Goal: Information Seeking & Learning: Find specific page/section

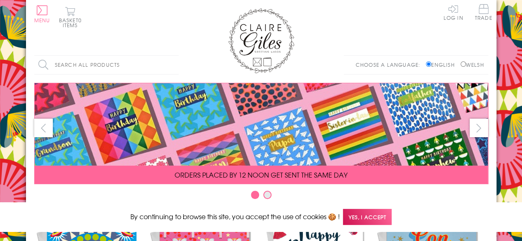
click at [365, 63] on label "Welsh" at bounding box center [473, 64] width 24 height 7
click at [365, 63] on input "Welsh" at bounding box center [463, 64] width 5 height 5
radio input "true"
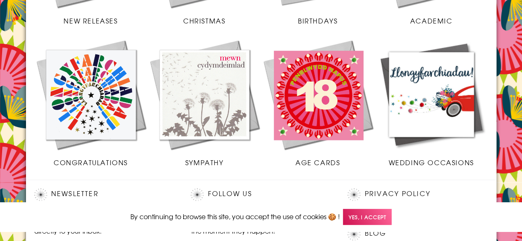
scroll to position [330, 0]
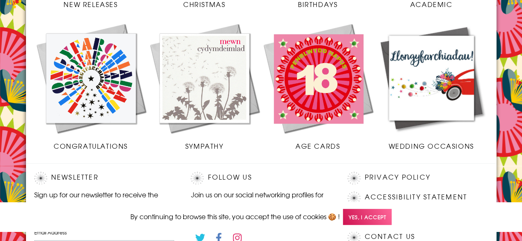
click at [319, 63] on img at bounding box center [318, 78] width 114 height 114
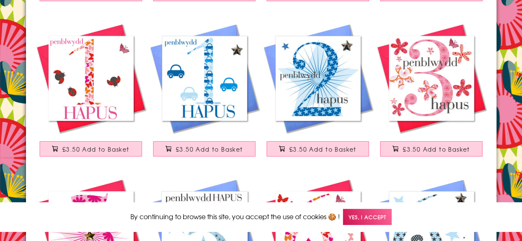
scroll to position [1371, 0]
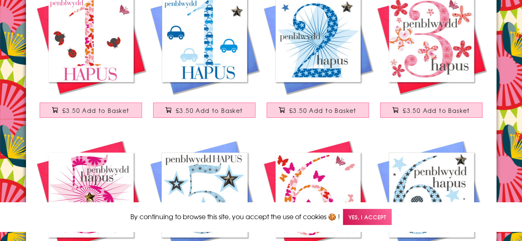
click at [207, 47] on img at bounding box center [205, 40] width 114 height 114
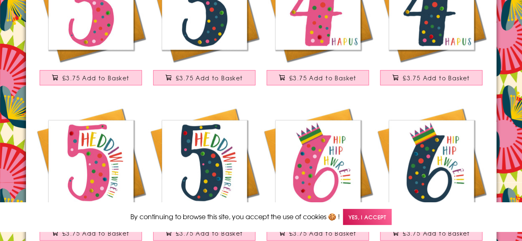
scroll to position [102, 0]
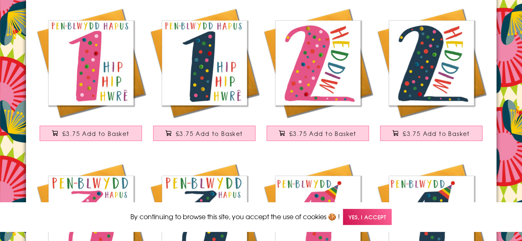
click at [211, 73] on img at bounding box center [205, 63] width 114 height 114
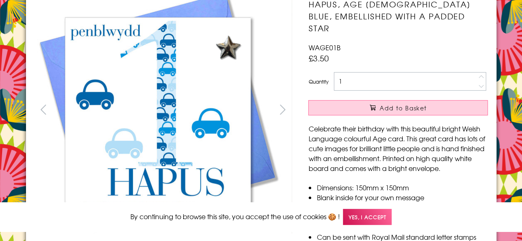
scroll to position [116, 0]
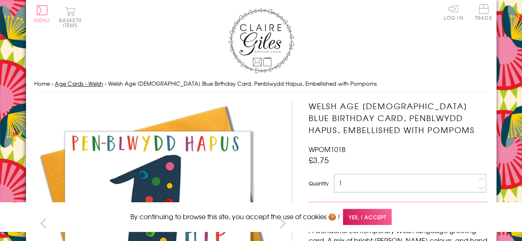
click at [80, 84] on link "Age Cards - Welsh" at bounding box center [79, 84] width 48 height 8
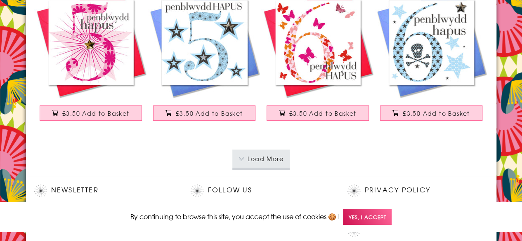
scroll to position [1552, 0]
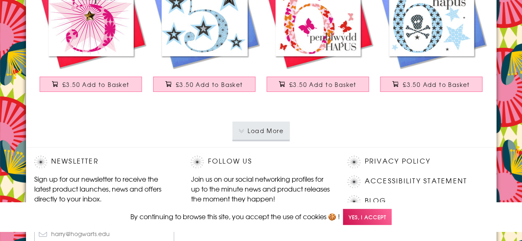
click at [258, 125] on button "Load More" at bounding box center [260, 131] width 57 height 18
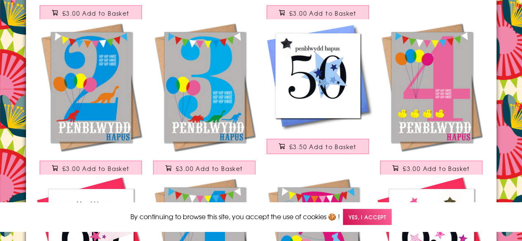
scroll to position [2890, 0]
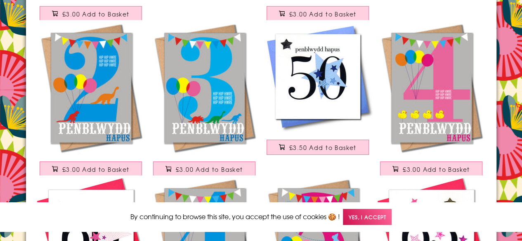
click at [426, 76] on img at bounding box center [432, 87] width 114 height 135
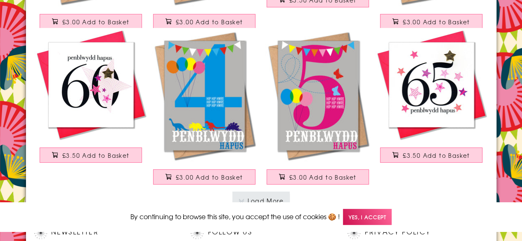
scroll to position [3038, 0]
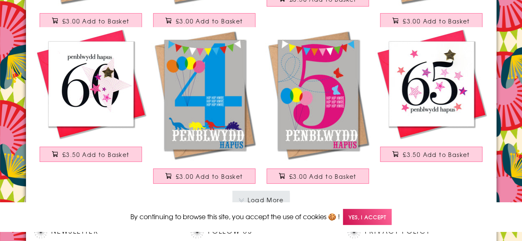
click at [196, 108] on img at bounding box center [205, 94] width 114 height 135
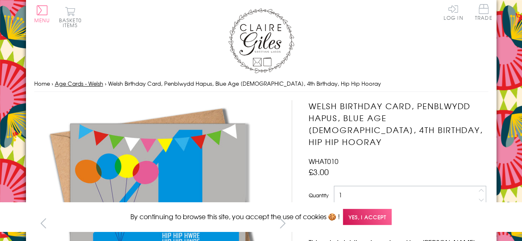
click at [91, 83] on link "Age Cards - Welsh" at bounding box center [79, 84] width 48 height 8
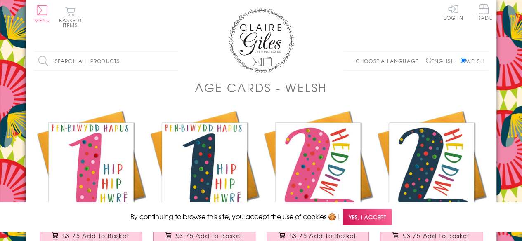
click at [84, 55] on input "Search all products" at bounding box center [106, 61] width 144 height 19
type input "6"
click at [170, 52] on input "Search" at bounding box center [174, 61] width 8 height 19
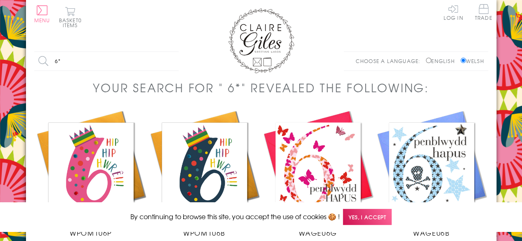
click at [71, 62] on input "6*" at bounding box center [106, 61] width 144 height 19
type input "6"
type input "8"
click at [170, 52] on input "Search" at bounding box center [174, 61] width 8 height 19
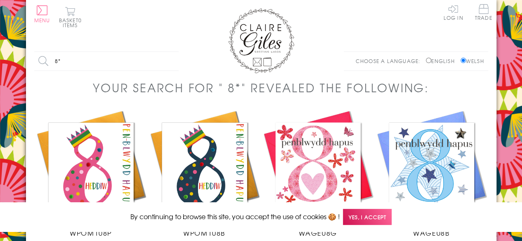
click at [89, 59] on input "8*" at bounding box center [106, 61] width 144 height 19
type input "8"
type input "15"
click at [170, 52] on input "Search" at bounding box center [174, 61] width 8 height 19
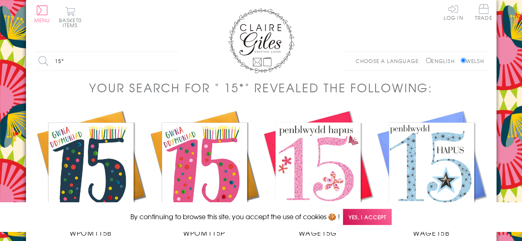
click at [58, 60] on input "15*" at bounding box center [106, 61] width 144 height 19
type input "*"
type input "70"
click at [170, 52] on input "Search" at bounding box center [174, 61] width 8 height 19
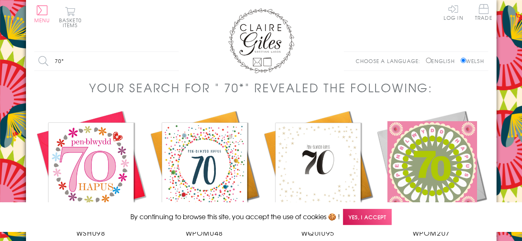
click at [59, 61] on input "70*" at bounding box center [106, 61] width 144 height 19
type input "18"
click at [170, 52] on input "Search" at bounding box center [174, 61] width 8 height 19
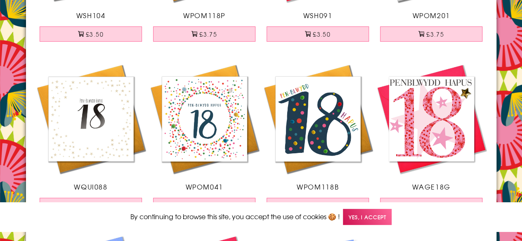
scroll to position [7, 0]
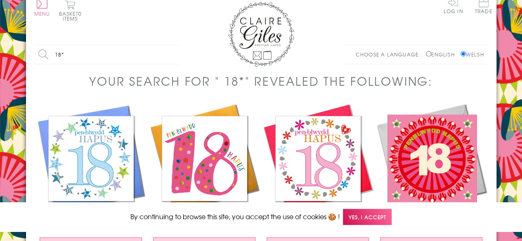
click at [62, 56] on input "18*" at bounding box center [106, 54] width 144 height 19
type input "1"
type input "80"
click at [170, 45] on input "Search" at bounding box center [174, 54] width 8 height 19
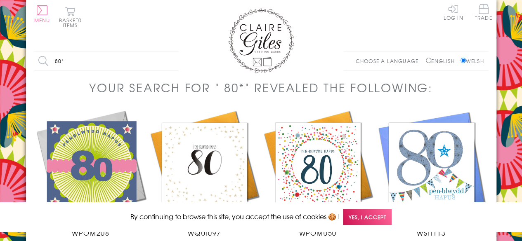
click at [55, 59] on input "80*" at bounding box center [106, 61] width 144 height 19
type input "50"
click at [170, 52] on input "Search" at bounding box center [174, 61] width 8 height 19
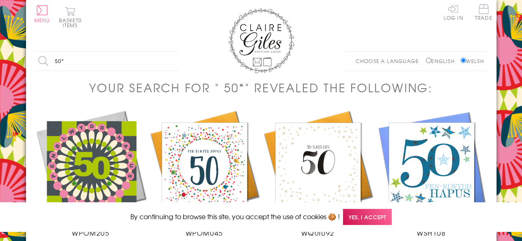
click at [57, 61] on input "50*" at bounding box center [106, 61] width 144 height 19
type input "MAM"
click at [170, 52] on input "Search" at bounding box center [174, 61] width 8 height 19
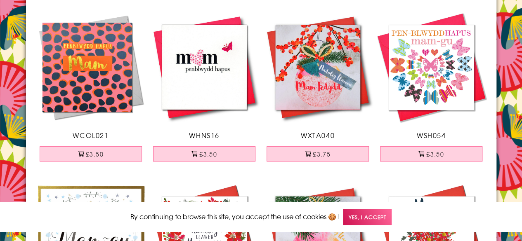
scroll to position [99, 0]
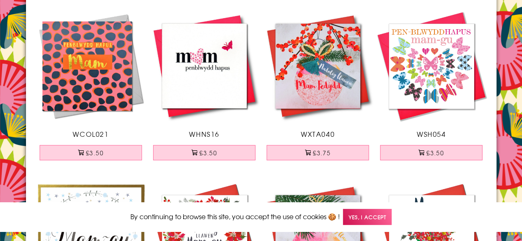
click at [96, 55] on img at bounding box center [91, 66] width 114 height 114
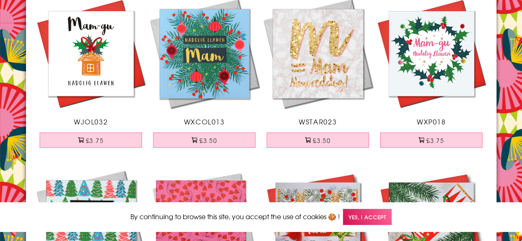
scroll to position [991, 0]
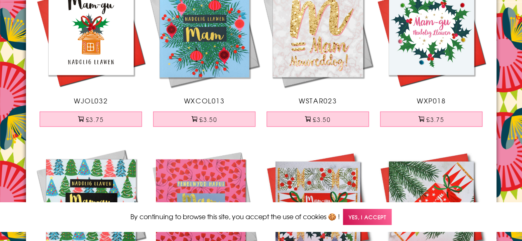
click at [367, 220] on span "Yes, I accept" at bounding box center [367, 217] width 49 height 16
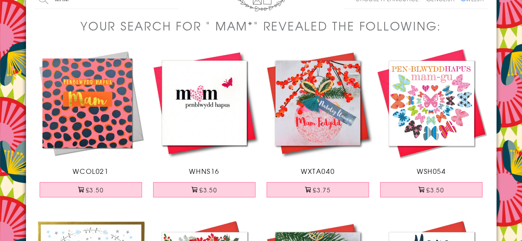
scroll to position [0, 0]
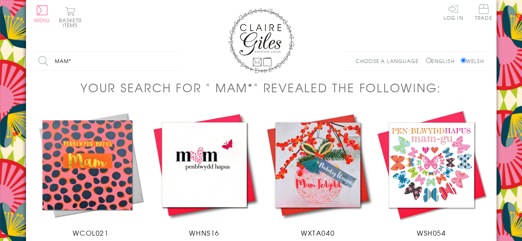
click at [117, 62] on input "MAM*" at bounding box center [106, 61] width 144 height 19
type input "MAM BIRTHDAY"
click at [170, 52] on input "Search" at bounding box center [174, 61] width 8 height 19
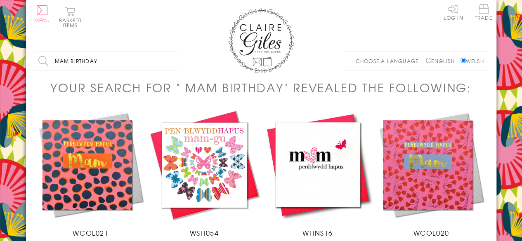
click at [71, 62] on input "MAM BIRTHDAY" at bounding box center [106, 61] width 144 height 19
type input "nith"
click at [170, 52] on input "Search" at bounding box center [174, 61] width 8 height 19
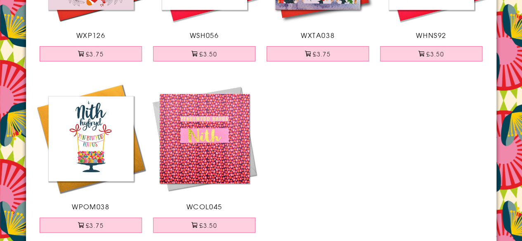
scroll to position [215, 0]
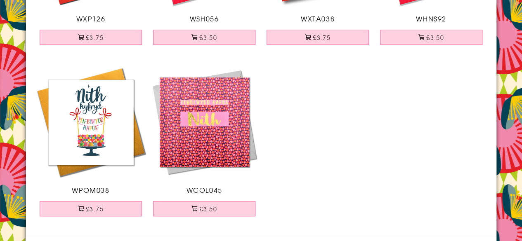
click at [208, 134] on img at bounding box center [205, 123] width 114 height 114
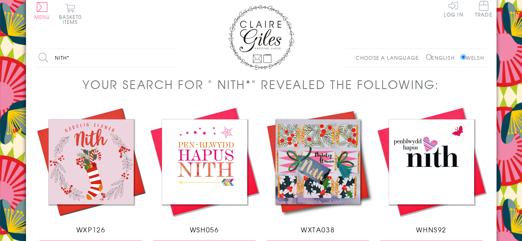
click at [58, 60] on input "nith*" at bounding box center [106, 58] width 144 height 19
type input "CYDYMDEIMLAD"
click at [170, 49] on input "Search" at bounding box center [174, 58] width 8 height 19
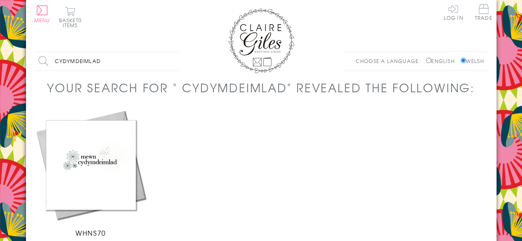
click at [90, 65] on input "CYDYMDEIMLAD" at bounding box center [106, 61] width 144 height 19
type input "PRIODAS AUR"
click at [170, 52] on input "Search" at bounding box center [174, 61] width 8 height 19
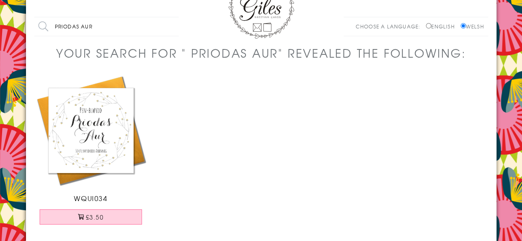
scroll to position [50, 0]
